Goal: Navigation & Orientation: Find specific page/section

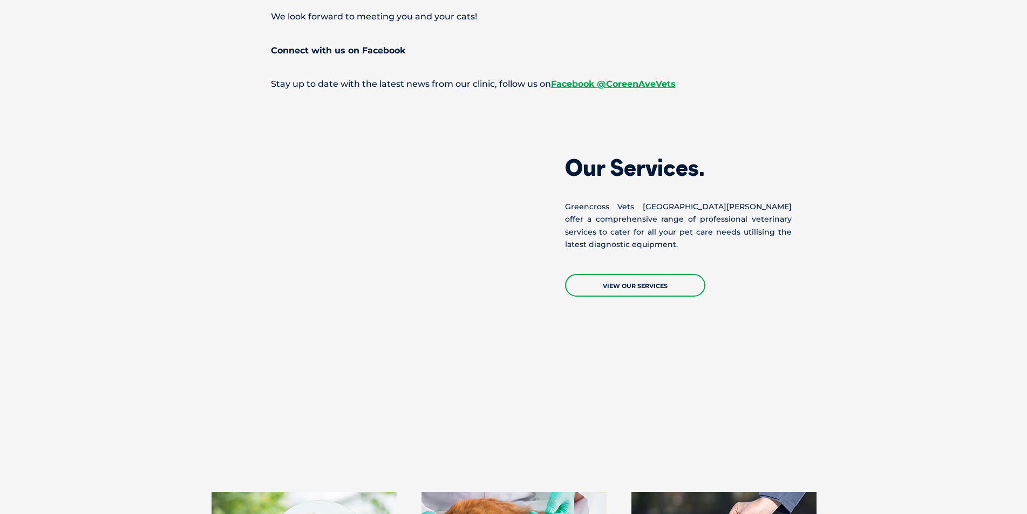
scroll to position [1187, 0]
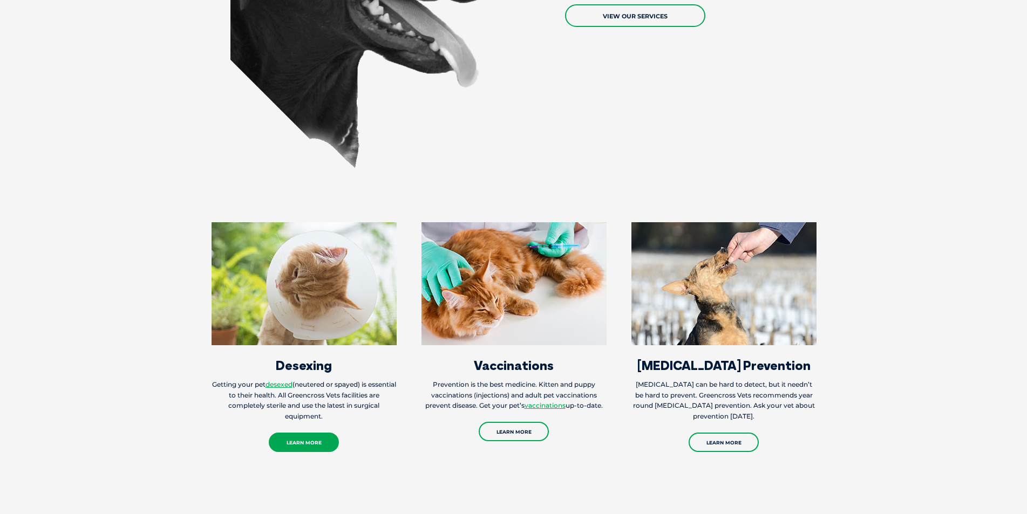
click at [289, 433] on link "Learn More" at bounding box center [304, 442] width 70 height 19
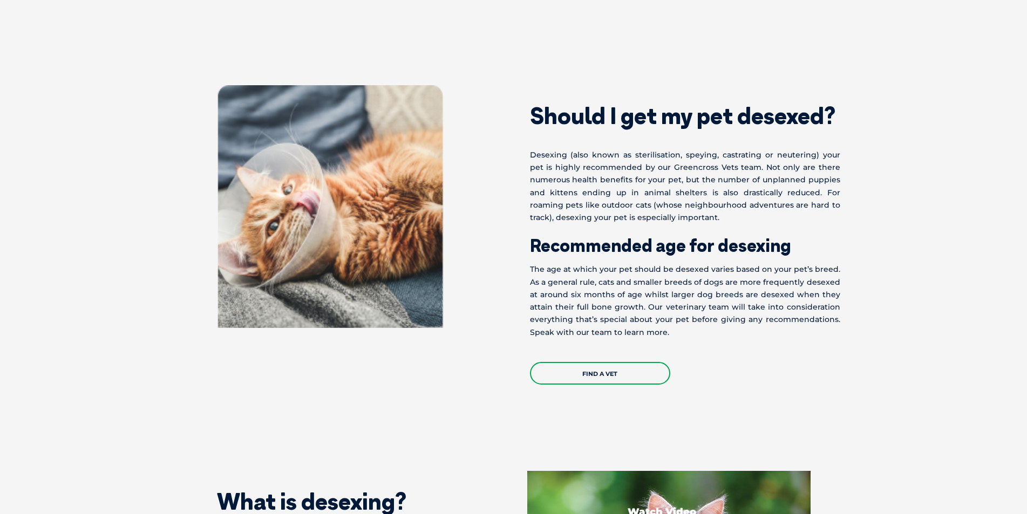
scroll to position [485, 0]
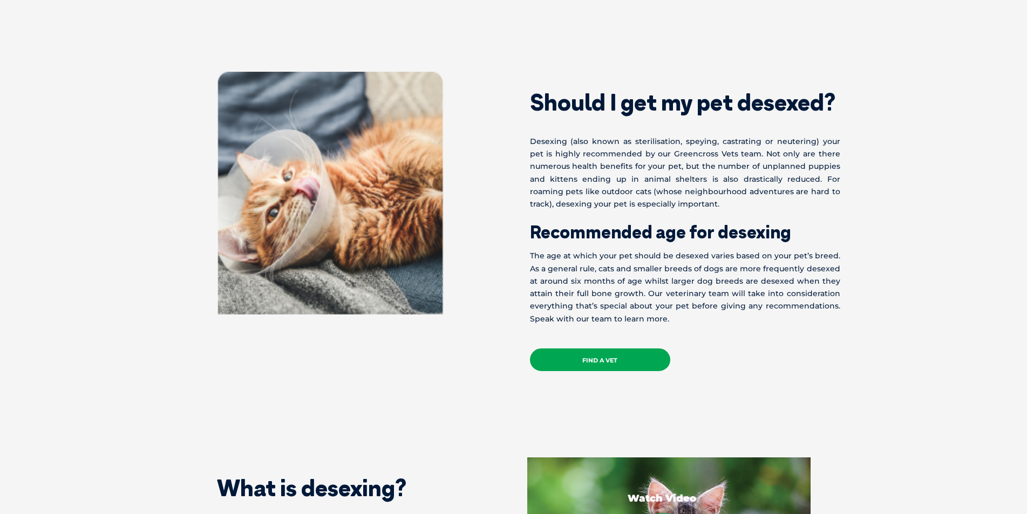
click at [562, 366] on link "Find a Vet" at bounding box center [600, 359] width 140 height 23
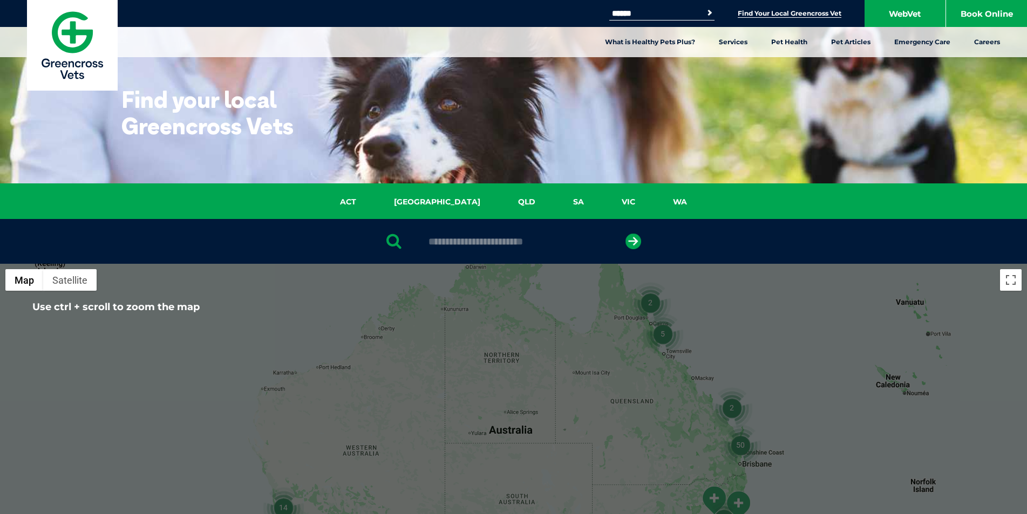
scroll to position [162, 0]
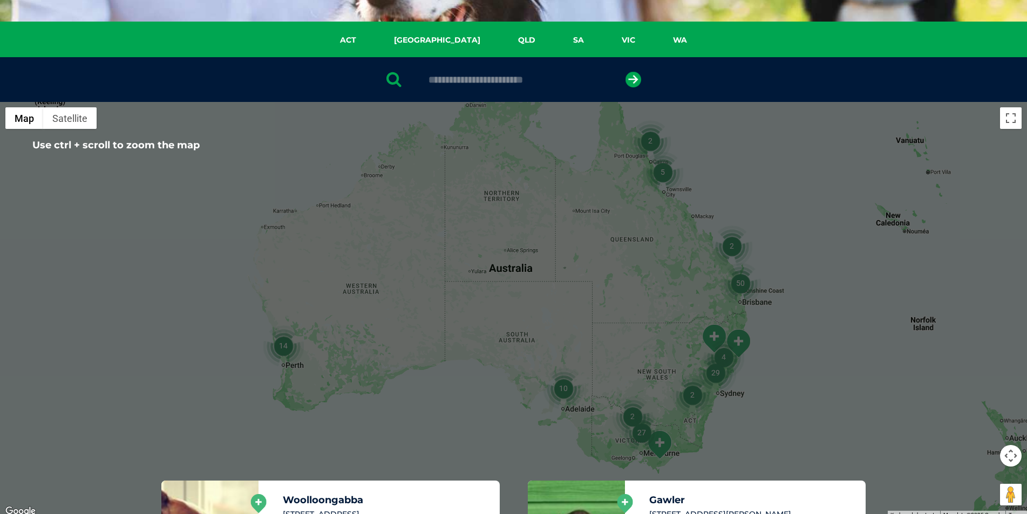
click at [714, 377] on img "29" at bounding box center [715, 372] width 41 height 41
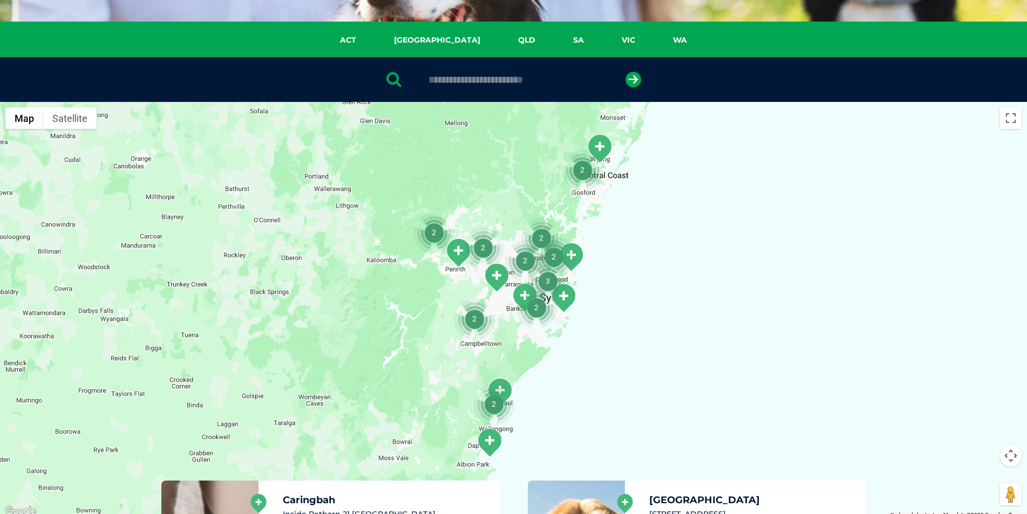
click at [463, 252] on img "2" at bounding box center [482, 247] width 41 height 41
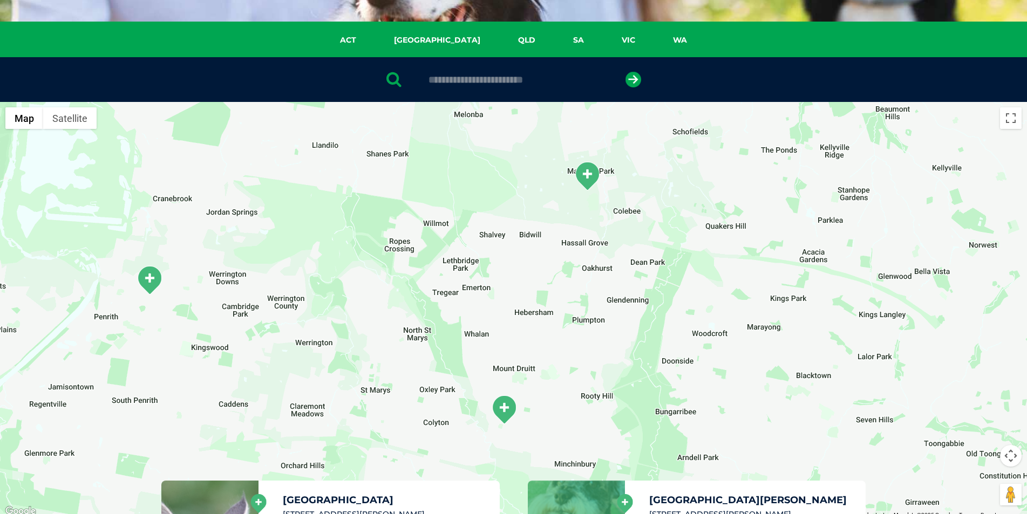
drag, startPoint x: 170, startPoint y: 299, endPoint x: 283, endPoint y: 314, distance: 113.2
click at [283, 314] on div at bounding box center [513, 310] width 1027 height 416
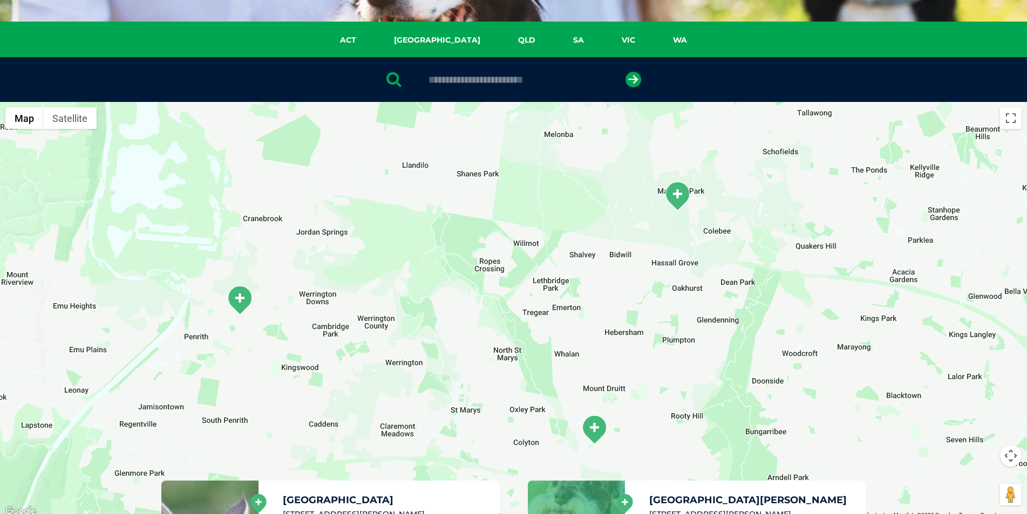
click at [240, 298] on img "Penrith Coreen Avenue" at bounding box center [239, 300] width 27 height 30
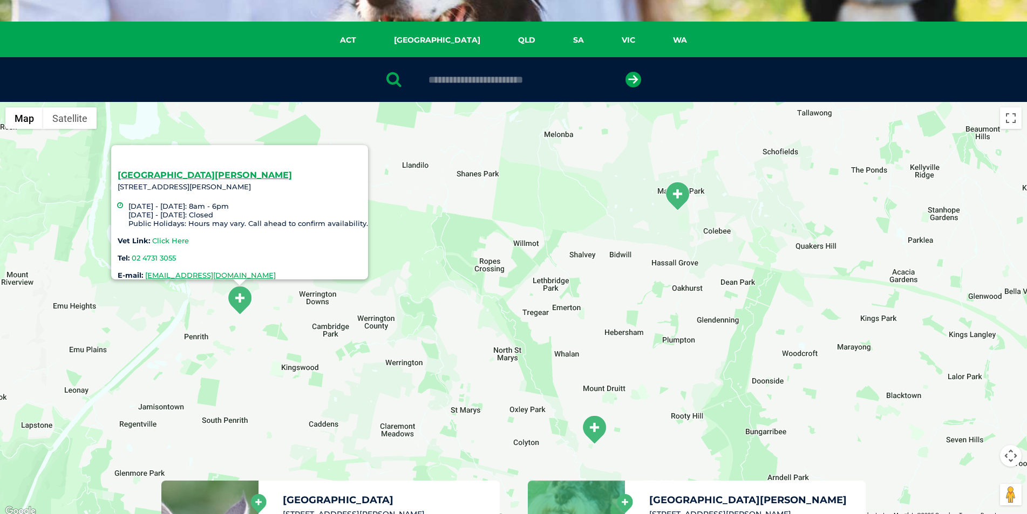
click at [170, 236] on link "Click Here" at bounding box center [170, 240] width 37 height 9
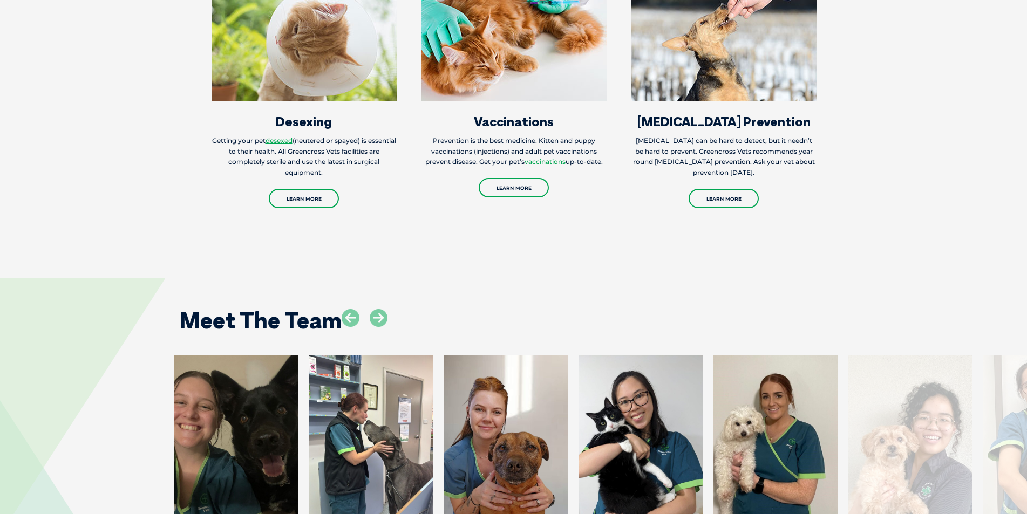
scroll to position [1262, 0]
